Goal: Navigation & Orientation: Understand site structure

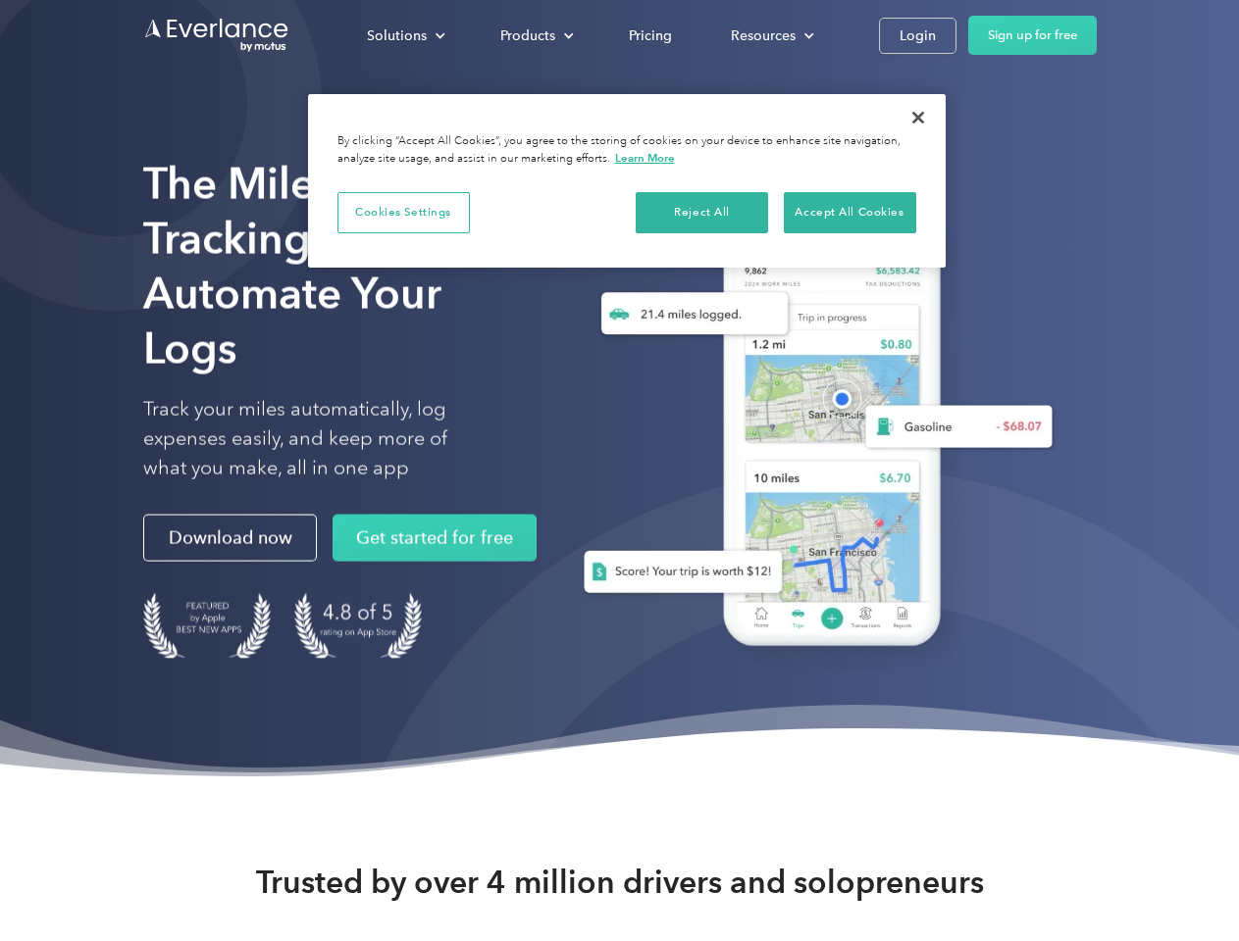
click at [405, 35] on div "Solutions" at bounding box center [397, 36] width 60 height 25
click at [534, 35] on div "Products" at bounding box center [527, 36] width 55 height 25
click at [770, 35] on div "Resources" at bounding box center [763, 36] width 65 height 25
click at [403, 212] on button "Cookies Settings" at bounding box center [403, 212] width 132 height 41
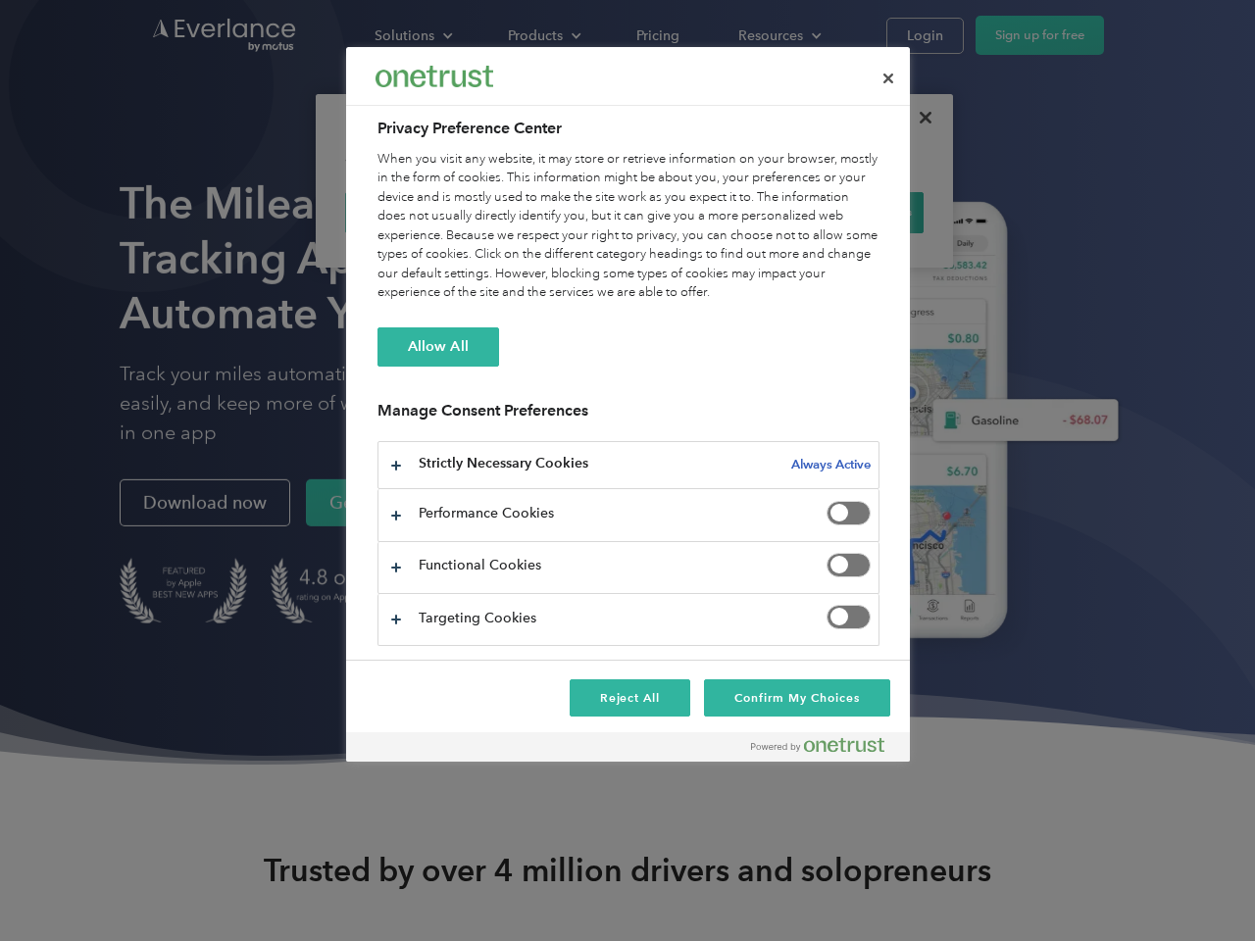
click at [702, 212] on div "When you visit any website, it may store or retrieve information on your browse…" at bounding box center [629, 226] width 502 height 153
click at [849, 212] on div "When you visit any website, it may store or retrieve information on your browse…" at bounding box center [629, 226] width 502 height 153
click at [918, 118] on div at bounding box center [627, 470] width 1255 height 941
